Goal: Ask a question

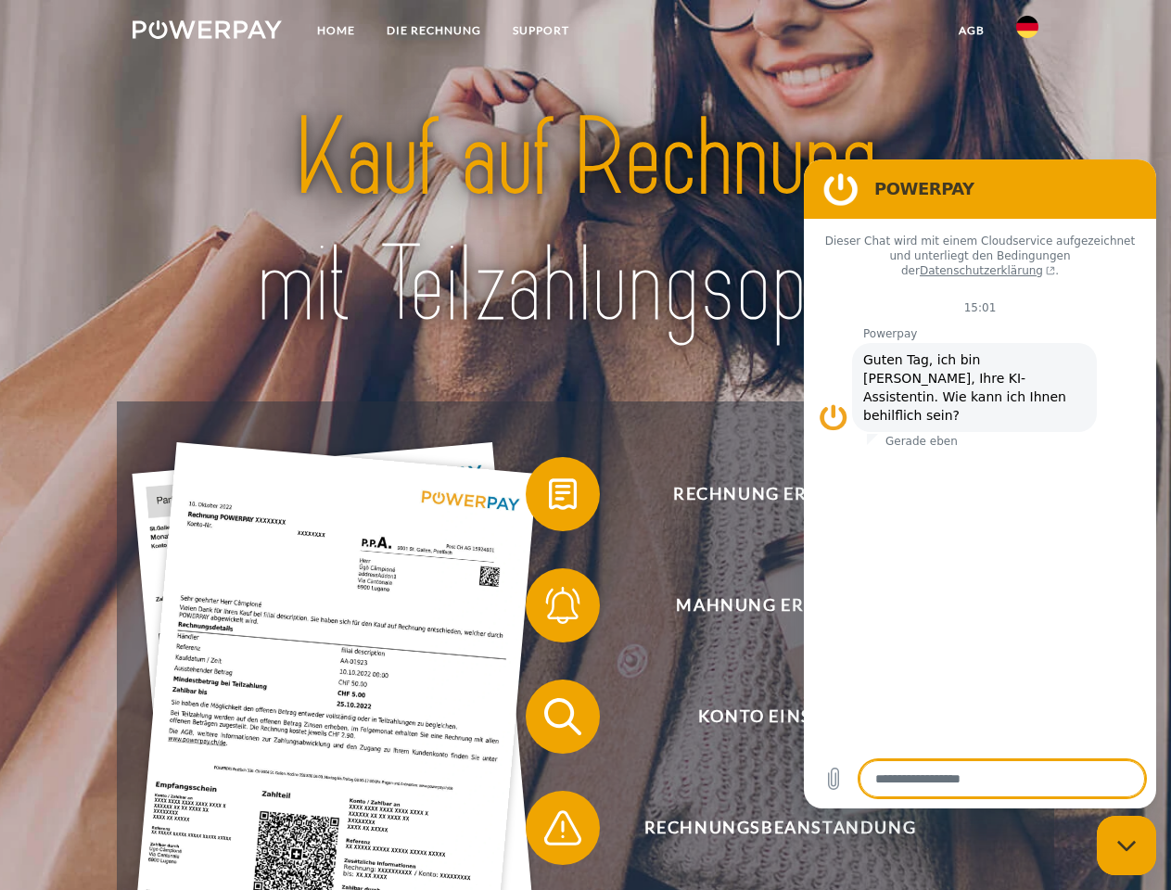
click at [207, 32] on img at bounding box center [207, 29] width 149 height 19
click at [1027, 32] on img at bounding box center [1027, 27] width 22 height 22
click at [970, 31] on link "agb" at bounding box center [971, 30] width 57 height 33
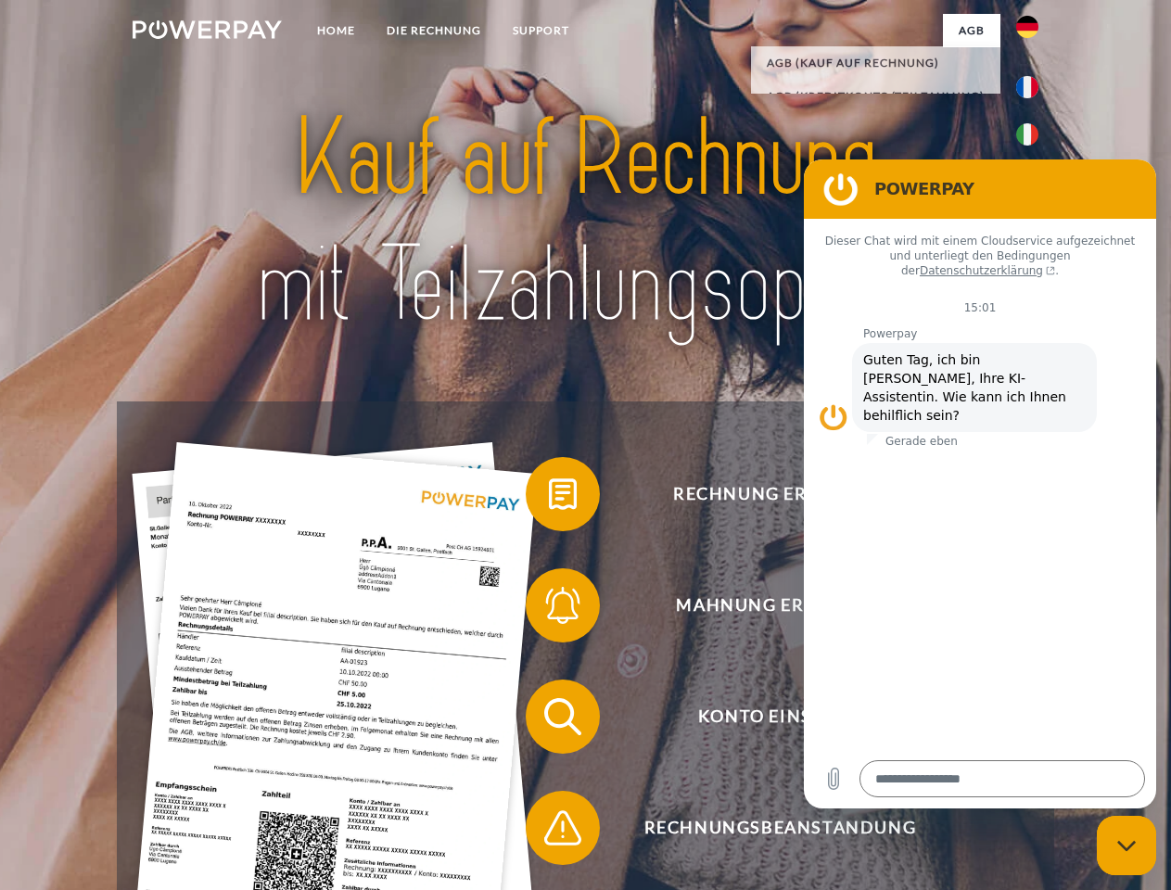
click at [549, 498] on span at bounding box center [534, 494] width 93 height 93
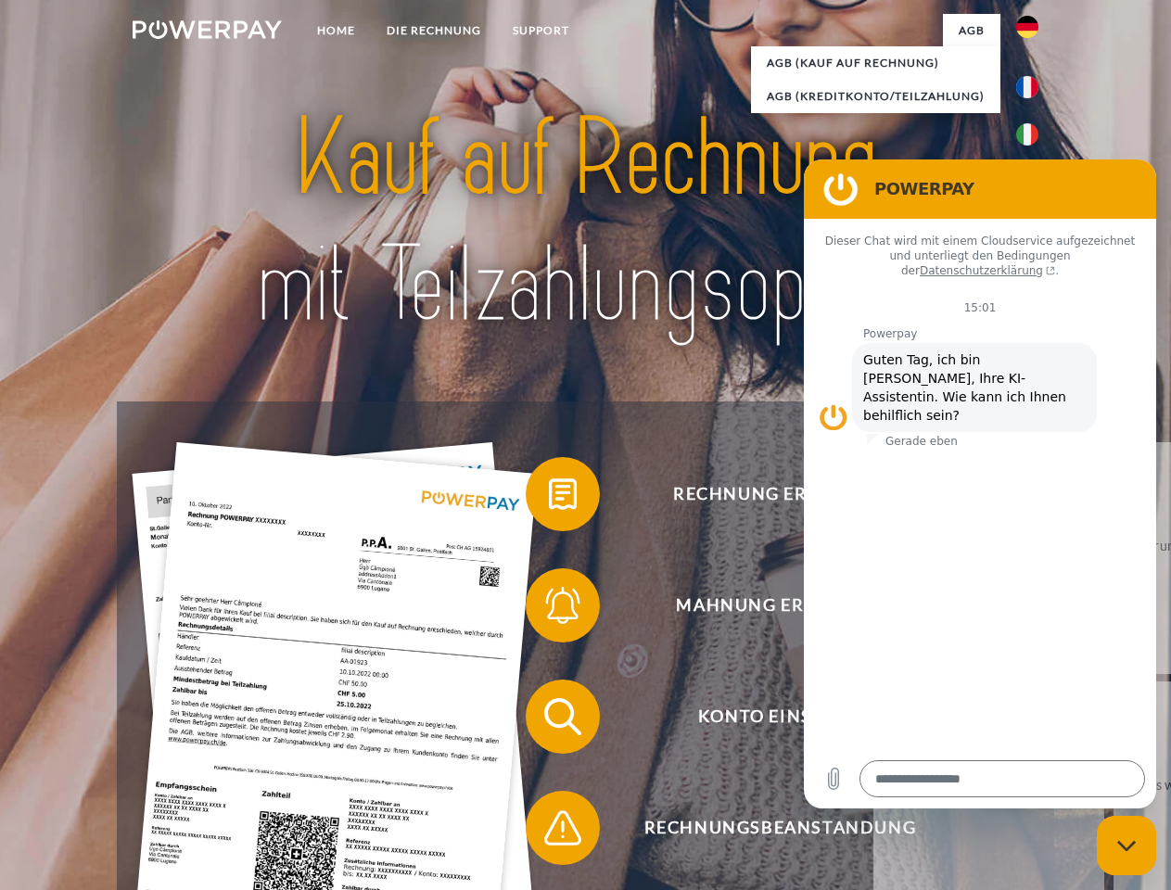
click at [549, 609] on span at bounding box center [534, 605] width 93 height 93
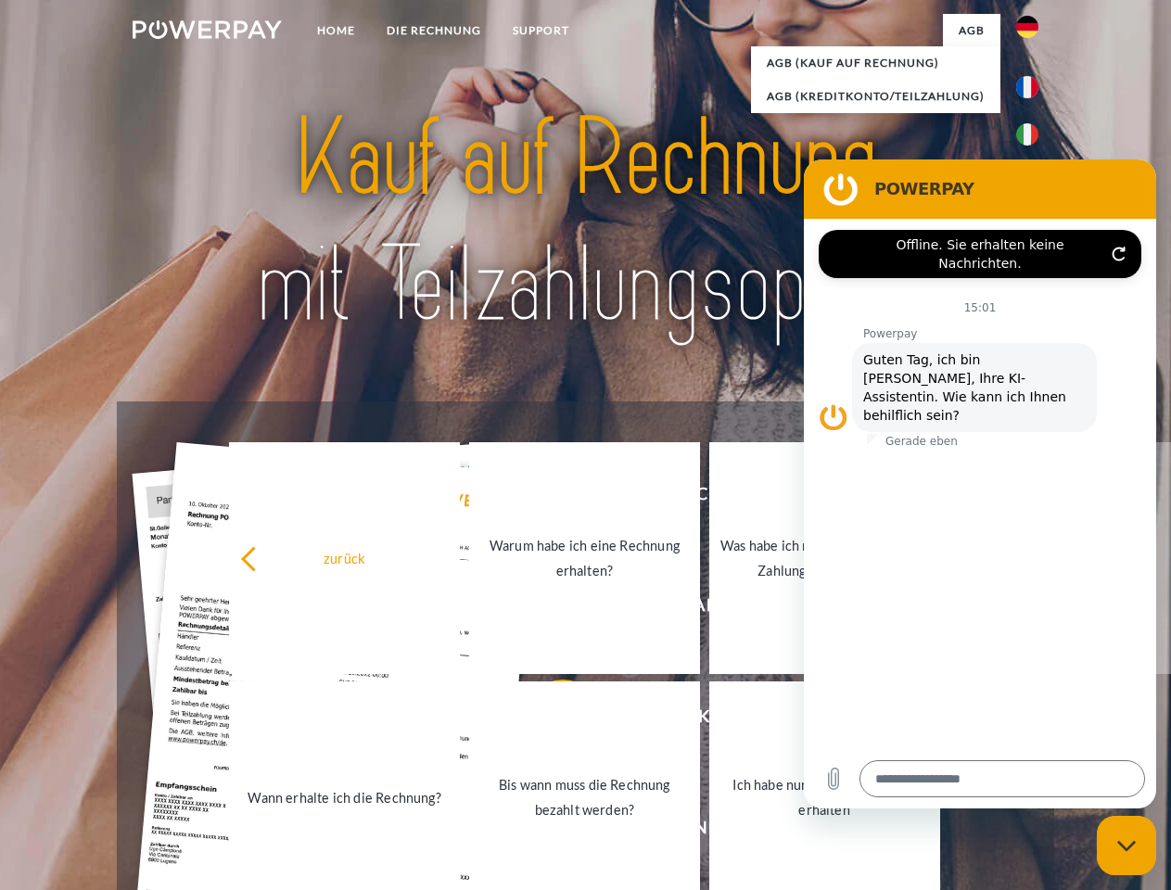
click at [549, 720] on link "Bis wann muss die Rechnung bezahlt werden?" at bounding box center [584, 797] width 231 height 232
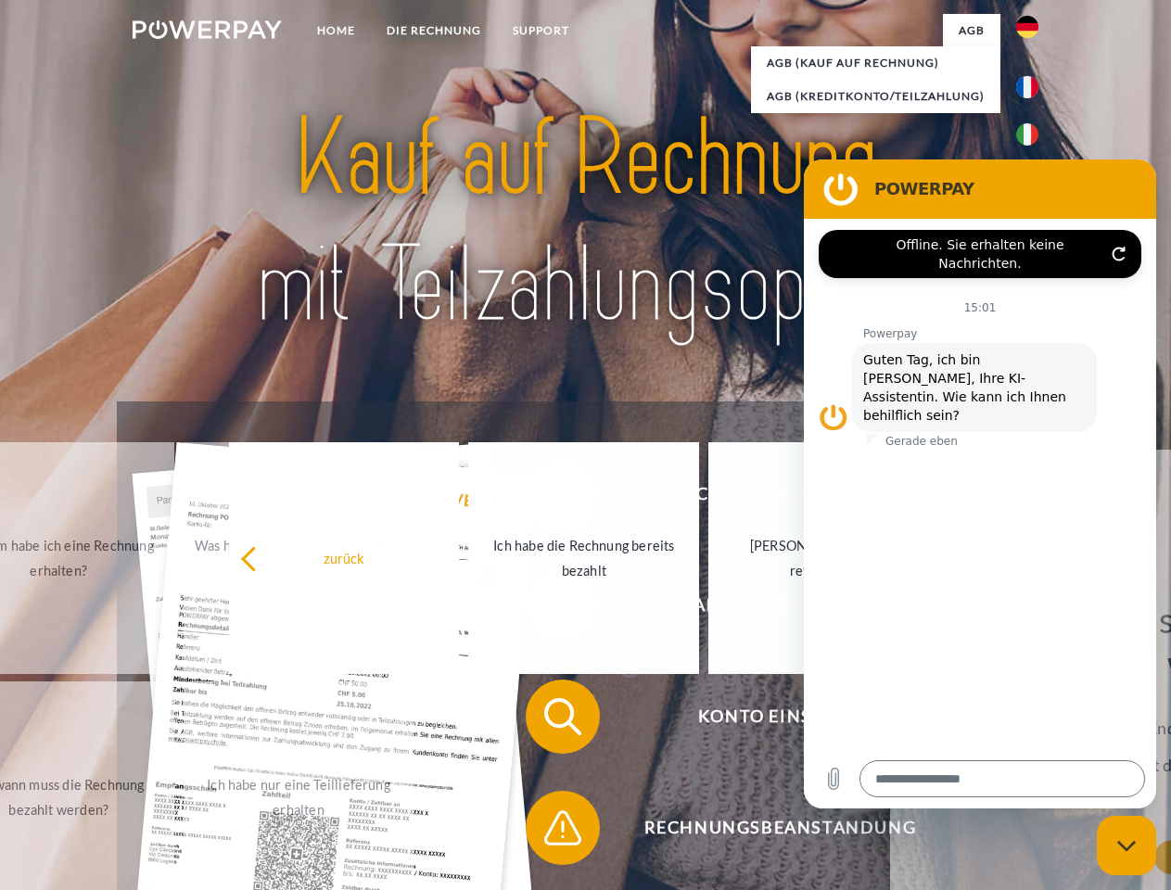
click at [549, 831] on span at bounding box center [534, 827] width 93 height 93
click at [1126, 845] on icon "Messaging-Fenster schließen" at bounding box center [1126, 846] width 19 height 12
type textarea "*"
